Goal: Complete application form

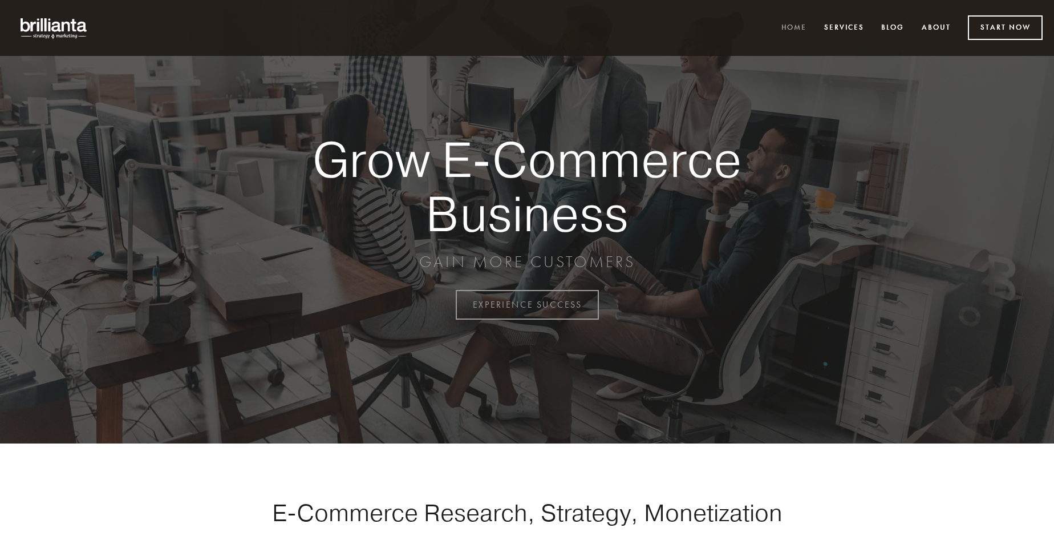
scroll to position [2991, 0]
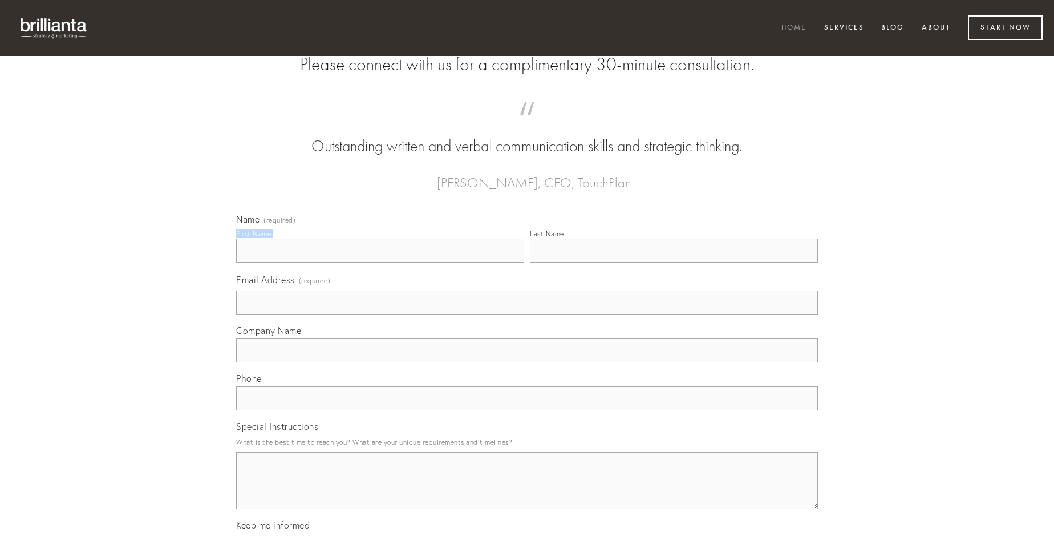
type input "[PERSON_NAME]"
click at [674, 262] on input "Last Name" at bounding box center [674, 250] width 288 height 24
type input "[PERSON_NAME]"
click at [527, 314] on input "Email Address (required)" at bounding box center [527, 302] width 582 height 24
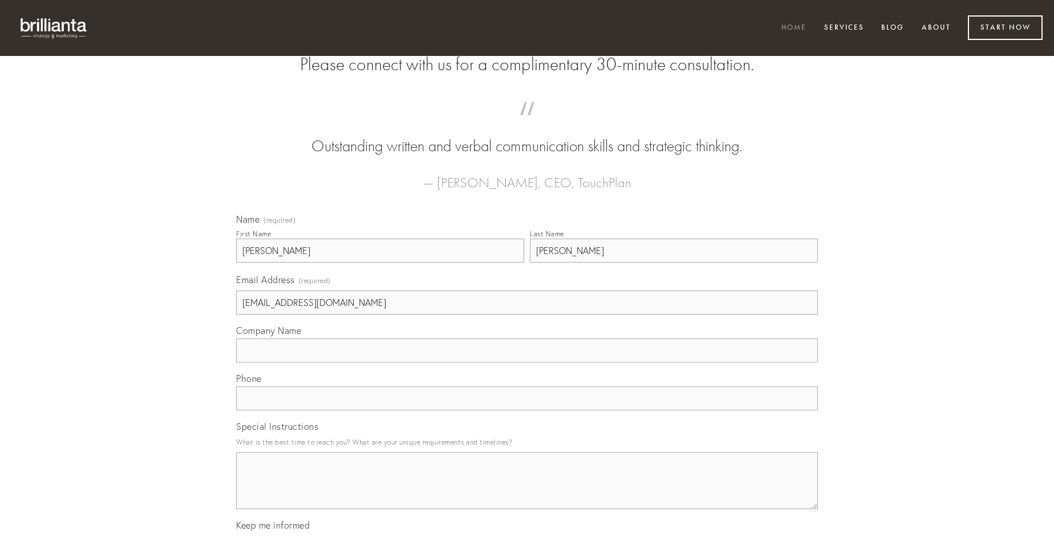
type input "[EMAIL_ADDRESS][DOMAIN_NAME]"
click at [527, 362] on input "Company Name" at bounding box center [527, 350] width 582 height 24
type input "infit"
click at [527, 410] on input "text" at bounding box center [527, 398] width 582 height 24
click at [527, 491] on textarea "Special Instructions" at bounding box center [527, 480] width 582 height 57
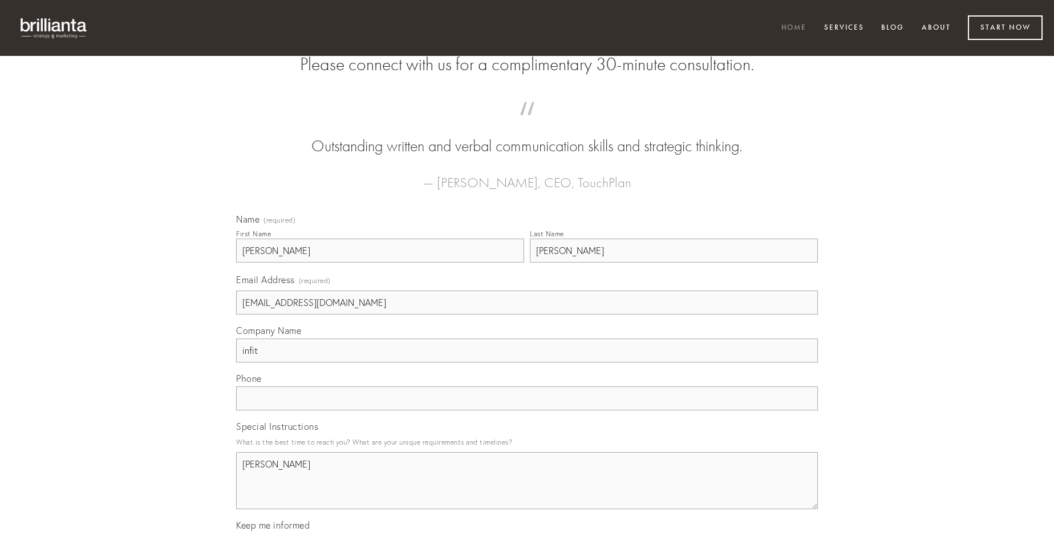
type textarea "[PERSON_NAME]"
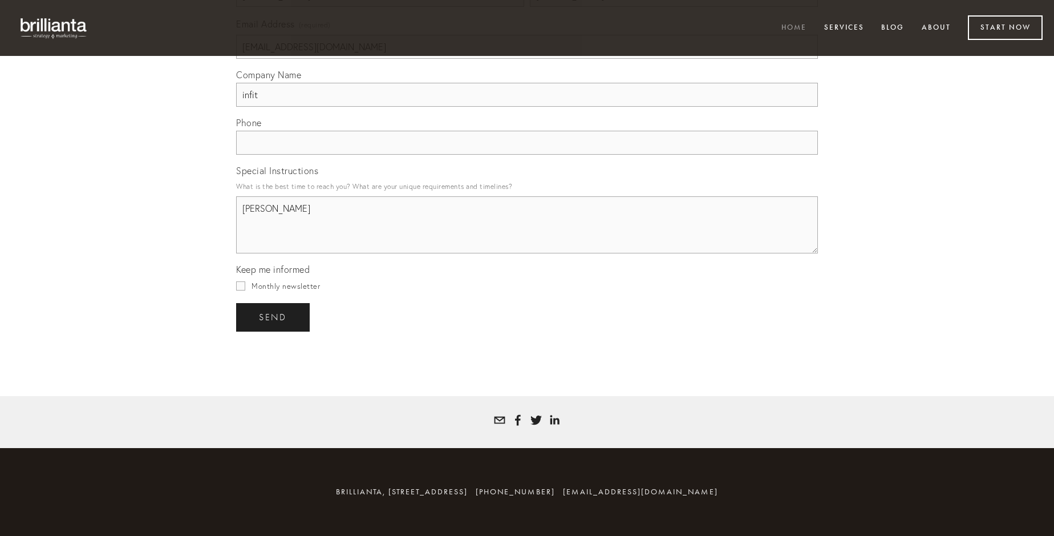
click at [274, 317] on span "send" at bounding box center [273, 317] width 28 height 10
